Goal: Task Accomplishment & Management: Complete application form

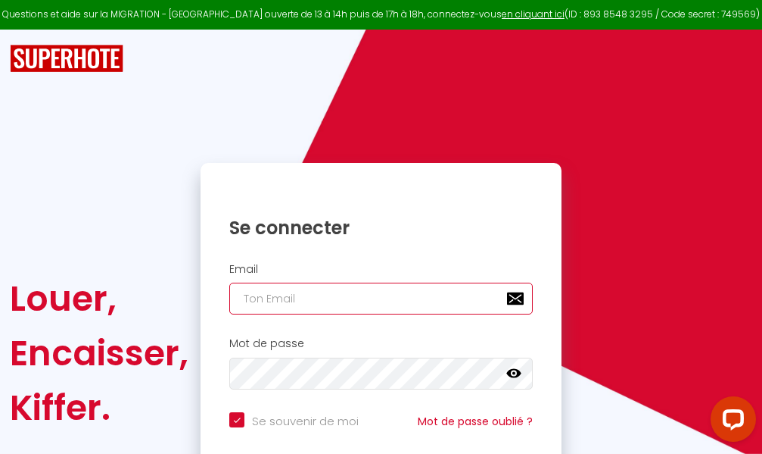
click at [379, 301] on input "email" at bounding box center [381, 298] width 304 height 32
type input "m"
checkbox input "true"
type input "ma"
checkbox input "true"
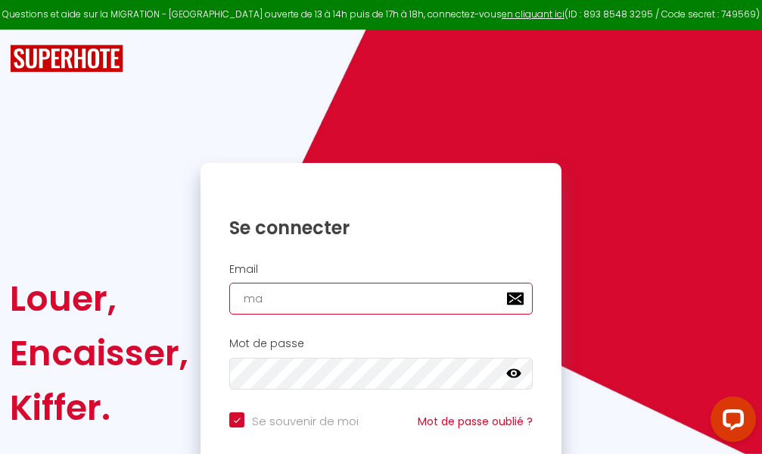
type input "mar"
checkbox input "true"
type input "marc"
checkbox input "true"
type input "marcd"
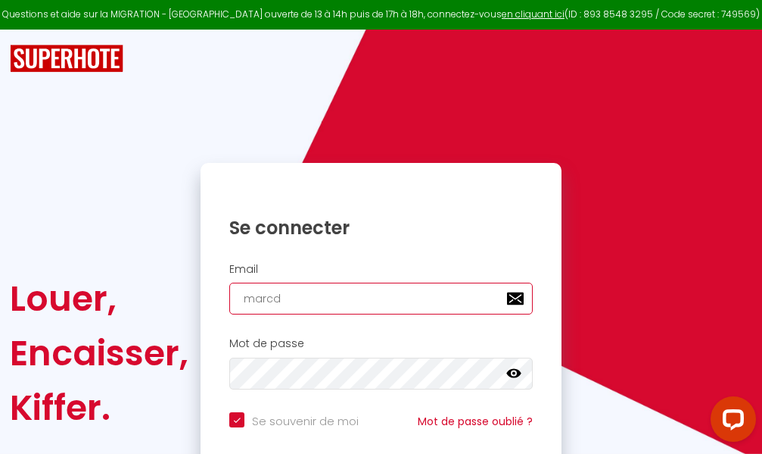
checkbox input "true"
type input "marcdp"
checkbox input "true"
type input "marcdpo"
checkbox input "true"
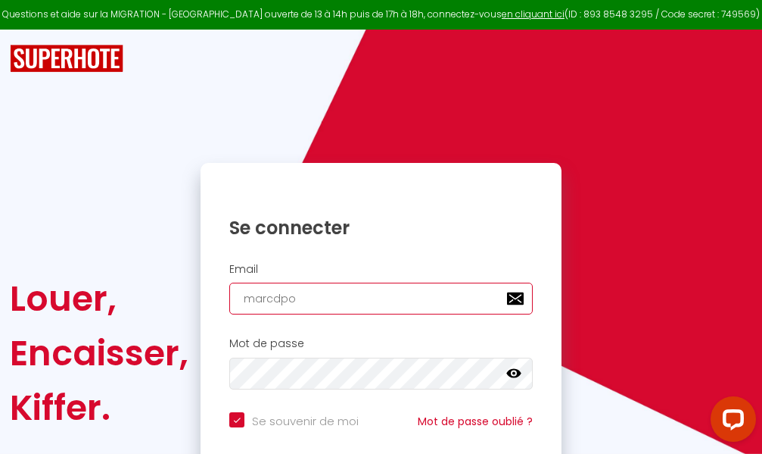
type input "marcdpoz"
checkbox input "true"
type input "marcdpoz."
checkbox input "true"
type input "marcdpoz.l"
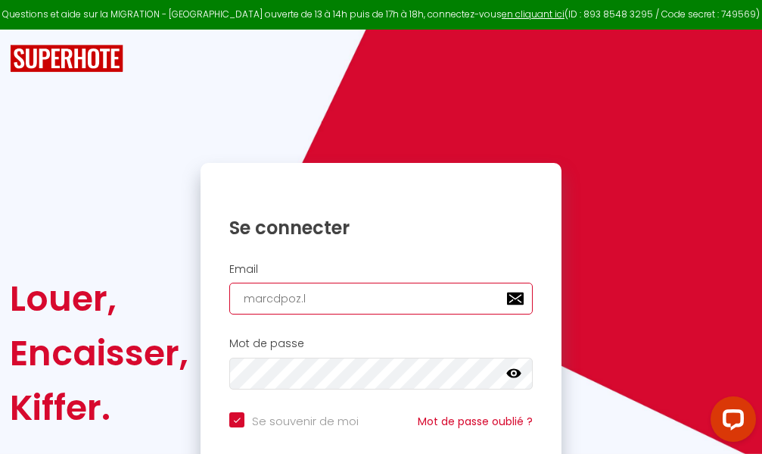
checkbox input "true"
type input "marcdpoz.lo"
checkbox input "true"
type input "marcdpoz.loc"
checkbox input "true"
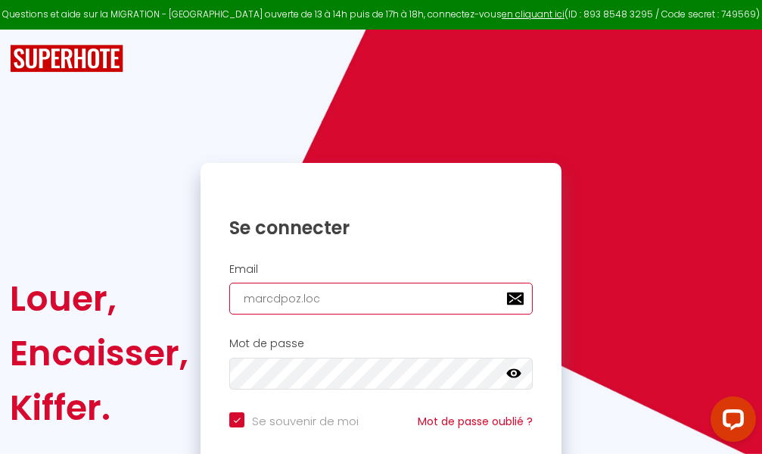
type input "marcdpoz.loca"
checkbox input "true"
type input "marcdpoz.locat"
checkbox input "true"
type input "marcdpoz.locati"
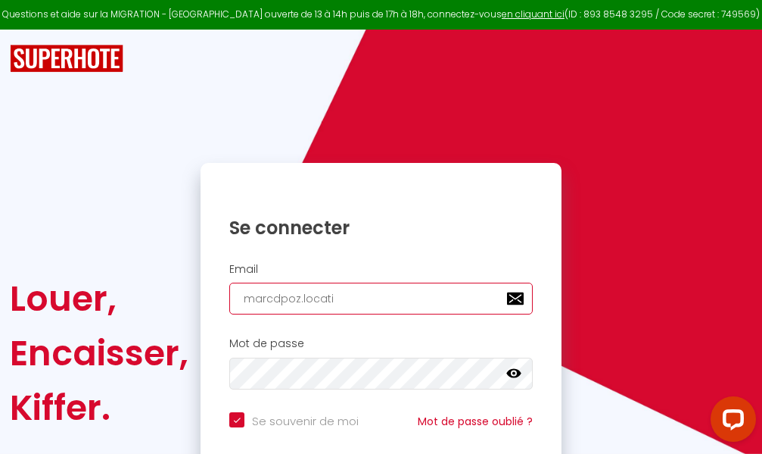
checkbox input "true"
type input "marcdpoz.locatio"
checkbox input "true"
type input "marcdpoz.location"
checkbox input "true"
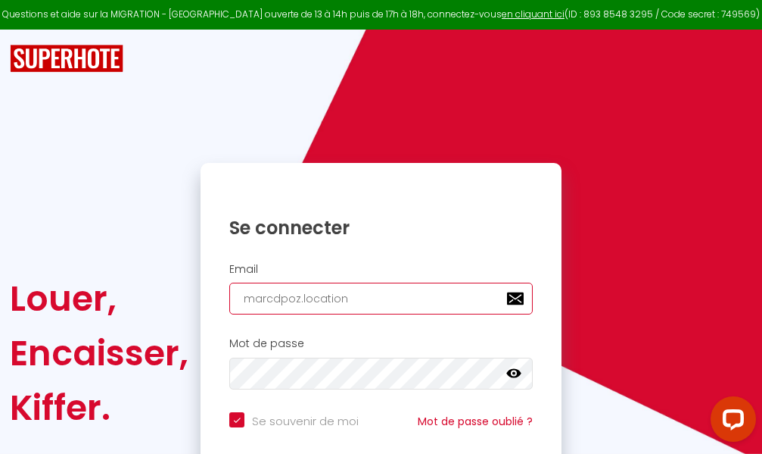
type input "marcdpoz.location@"
checkbox input "true"
type input "marcdpoz.location@g"
checkbox input "true"
type input "marcdpoz.location@gm"
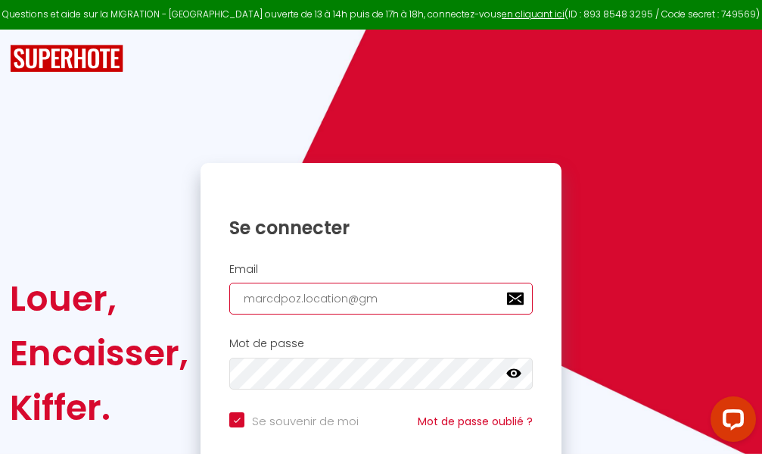
checkbox input "true"
type input "marcdpoz.location@gma"
checkbox input "true"
type input "marcdpoz.location@gmai"
checkbox input "true"
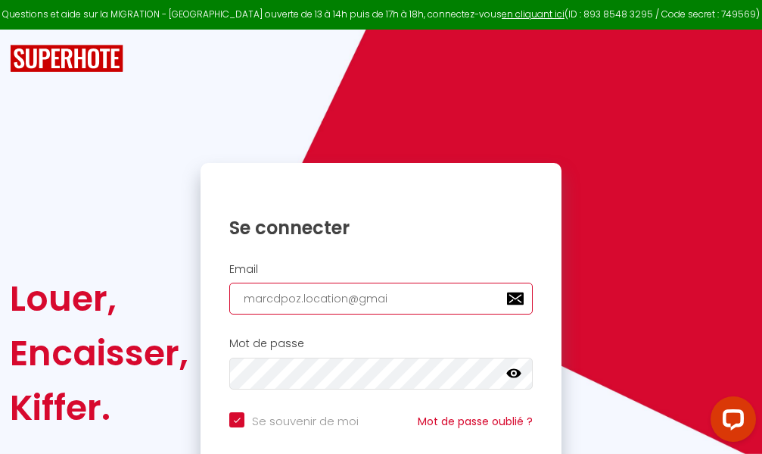
type input "[EMAIL_ADDRESS]"
checkbox input "true"
type input "[EMAIL_ADDRESS]."
checkbox input "true"
type input "marcdpoz.location@gmail.c"
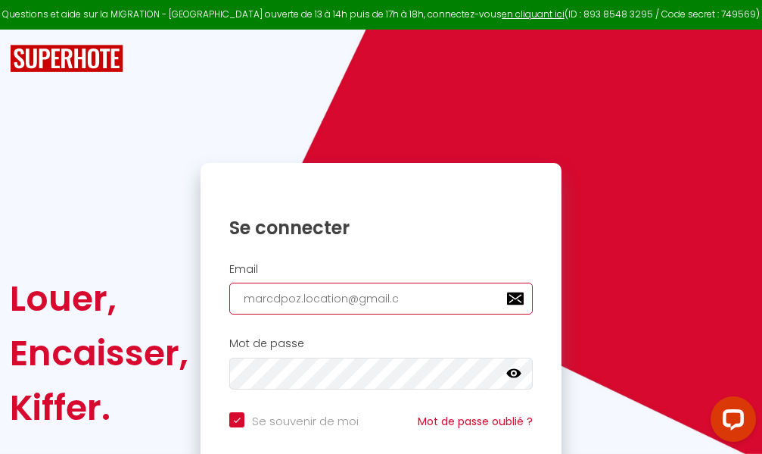
checkbox input "true"
type input "[EMAIL_ADDRESS][DOMAIN_NAME]"
checkbox input "true"
type input "[EMAIL_ADDRESS][DOMAIN_NAME]"
checkbox input "true"
